Goal: Transaction & Acquisition: Purchase product/service

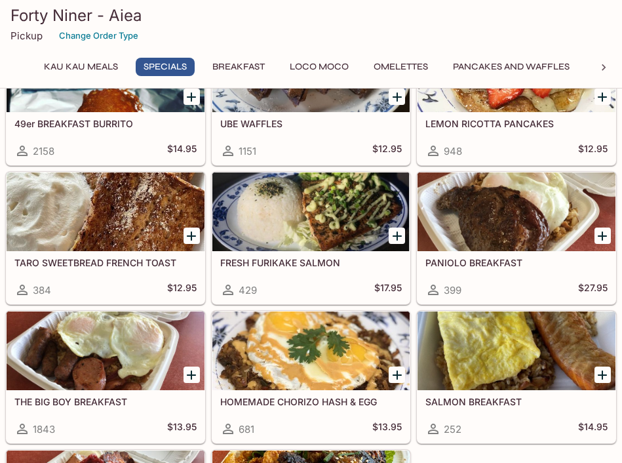
scroll to position [395, 0]
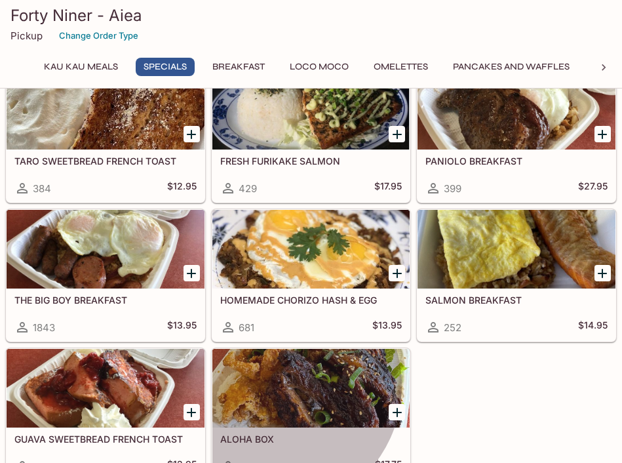
click at [378, 349] on div at bounding box center [312, 388] width 198 height 79
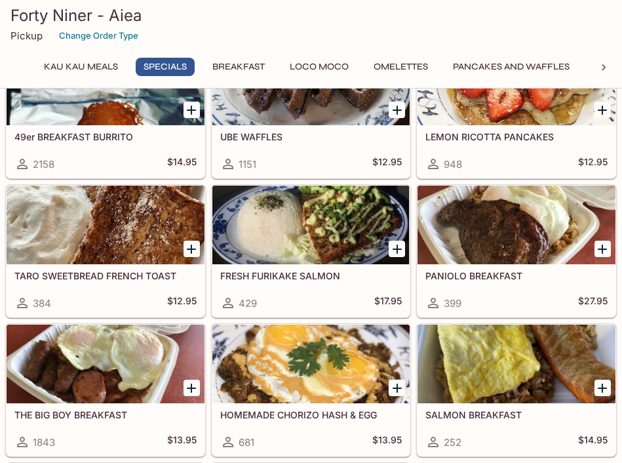
scroll to position [413, 0]
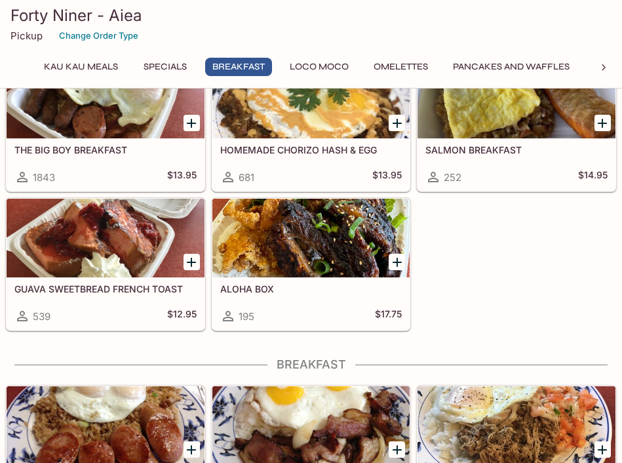
scroll to position [676, 0]
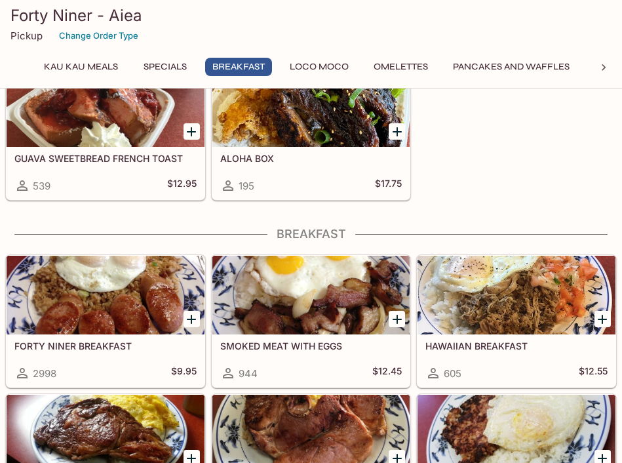
click at [569, 297] on div "FORTY NINER BREAKFAST 2998 $9.95 SMOKED MEAT WITH EGGS 944 $12.45 HAWAIIAN BREA…" at bounding box center [308, 457] width 617 height 417
click at [569, 302] on div "FORTY NINER BREAKFAST 2998 $9.95 SMOKED MEAT WITH EGGS 944 $12.45 HAWAIIAN BREA…" at bounding box center [308, 457] width 617 height 417
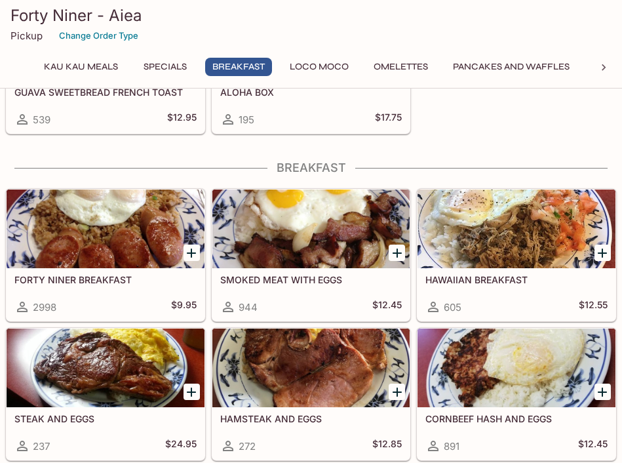
click at [538, 250] on div "FORTY NINER BREAKFAST 2998 $9.95 SMOKED MEAT WITH EGGS 944 $12.45 HAWAIIAN BREA…" at bounding box center [308, 391] width 617 height 417
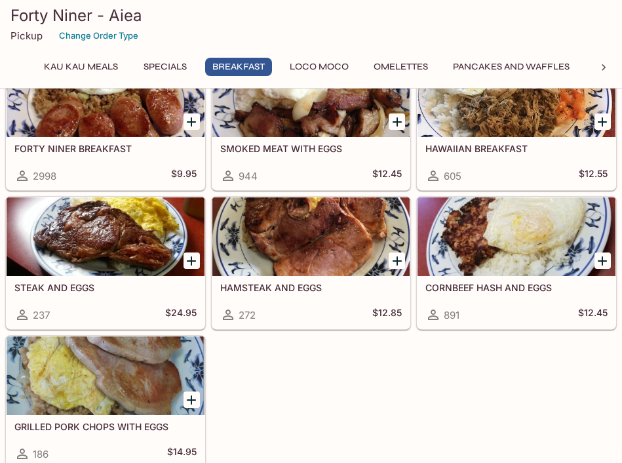
click at [537, 183] on div "FORTY NINER BREAKFAST 2998 $9.95 SMOKED MEAT WITH EGGS 944 $12.45 HAWAIIAN BREA…" at bounding box center [308, 260] width 617 height 417
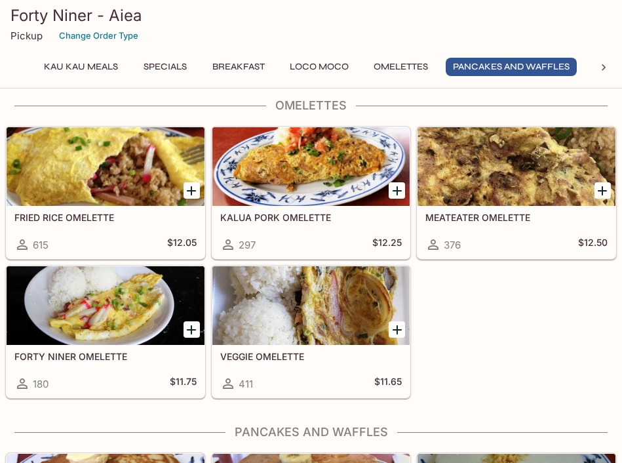
scroll to position [1795, 0]
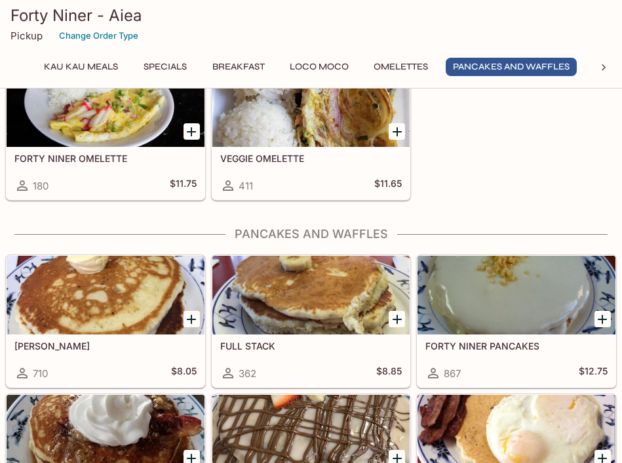
click at [316, 249] on div "[PERSON_NAME] 710 $8.05 FULL STACK 362 $8.85 FORTY NINER PANCAKES 867 $12.75 DA…" at bounding box center [308, 457] width 617 height 417
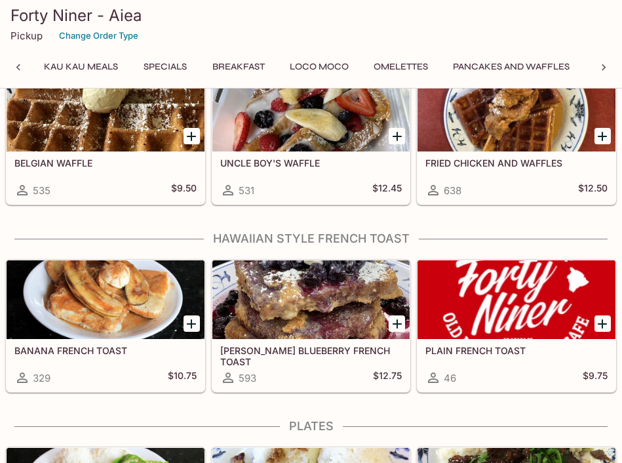
scroll to position [0, 234]
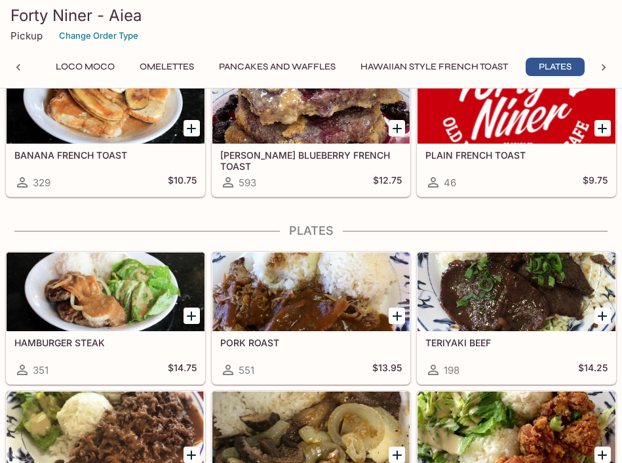
scroll to position [2453, 0]
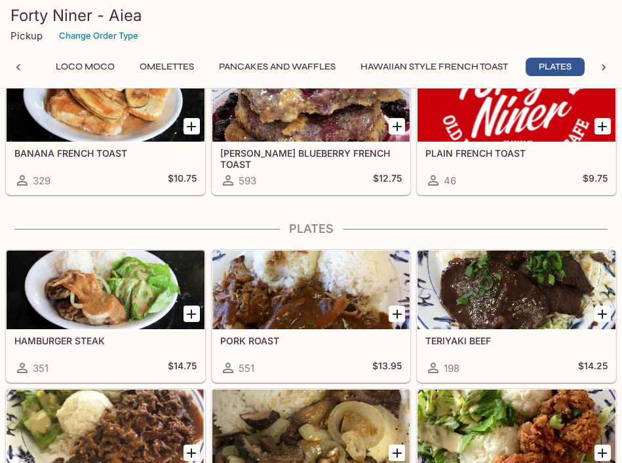
drag, startPoint x: 529, startPoint y: 176, endPoint x: 482, endPoint y: 264, distance: 99.5
click at [482, 264] on div "Kau Kau Meals No Need Cook [DATE] - Available 3pm - 6pm Only 305 $50.00 Special…" at bounding box center [311, 393] width 622 height 5472
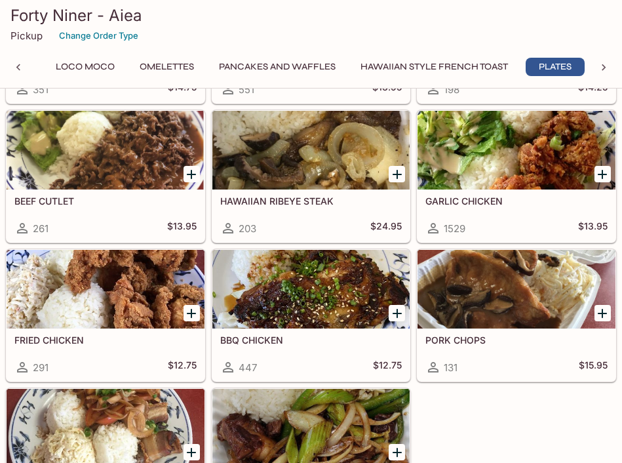
scroll to position [0, 309]
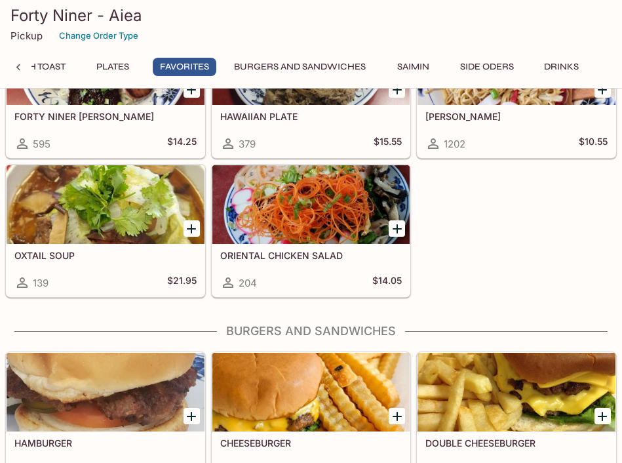
scroll to position [2763, 0]
